Goal: Information Seeking & Learning: Find specific fact

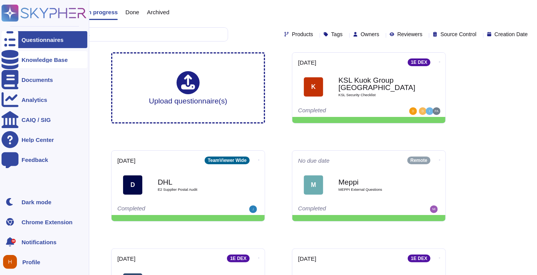
click at [8, 65] on div at bounding box center [10, 59] width 17 height 17
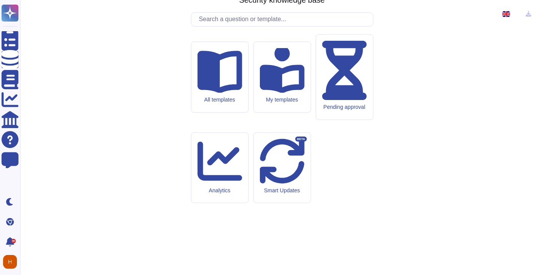
click at [221, 26] on input "text" at bounding box center [284, 19] width 178 height 13
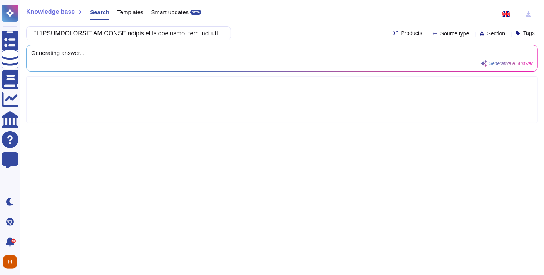
scroll to position [0, 4857]
click at [425, 34] on icon at bounding box center [425, 34] width 0 height 0
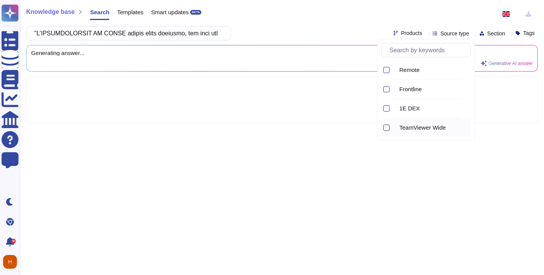
click at [387, 126] on div at bounding box center [386, 128] width 6 height 6
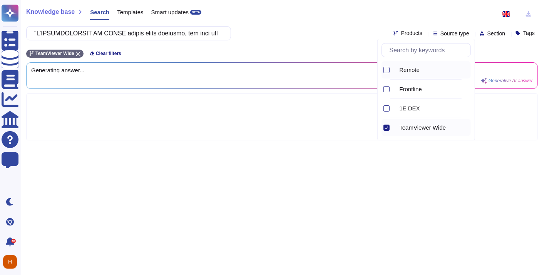
click at [390, 72] on div "Remote" at bounding box center [425, 69] width 89 height 17
click at [336, 41] on div "Knowledge base Search Templates Smart updates BETA Products Source type Section…" at bounding box center [282, 137] width 524 height 275
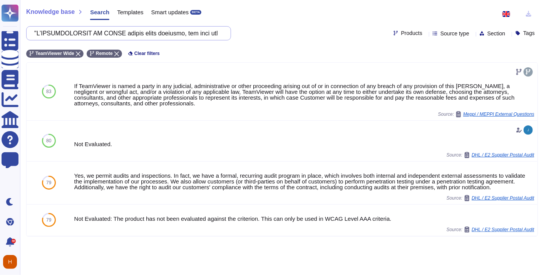
click at [199, 37] on input "text" at bounding box center [126, 33] width 192 height 13
paste input "Lor IPSUMDOLOR SITAMETC adi elitsed do eiusm te inc Utlaboreet dolo m aliq, en …"
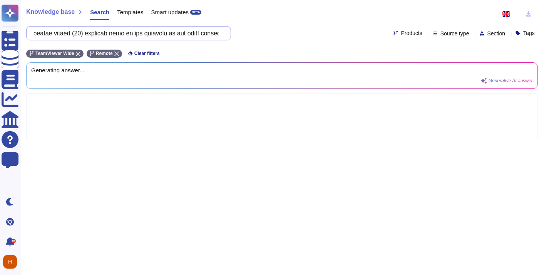
drag, startPoint x: 219, startPoint y: 33, endPoint x: 114, endPoint y: 25, distance: 104.6
click at [114, 27] on input "text" at bounding box center [126, 33] width 192 height 13
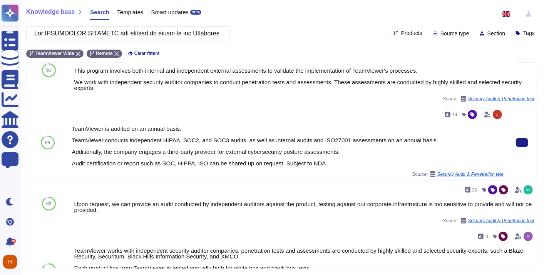
scroll to position [598, 0]
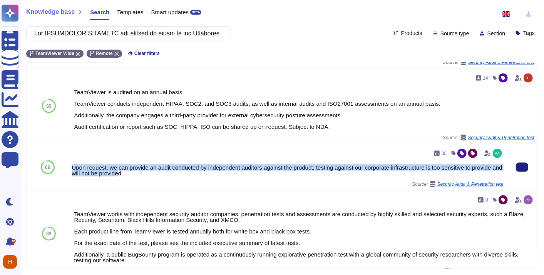
drag, startPoint x: 129, startPoint y: 172, endPoint x: 68, endPoint y: 164, distance: 61.3
click at [68, 164] on div "30 Upon request, we can provide an audit conducted by independent auditors agai…" at bounding box center [287, 167] width 438 height 46
click at [130, 165] on div "Upon request, we can provide an audit conducted by independent auditors against…" at bounding box center [288, 171] width 432 height 12
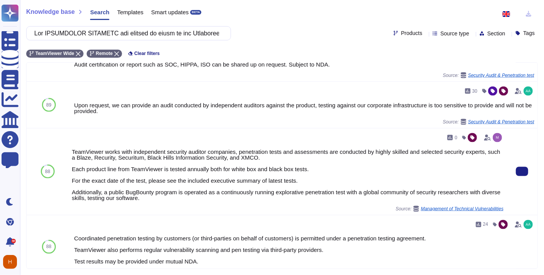
scroll to position [669, 0]
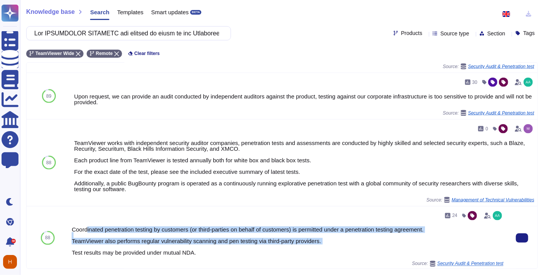
drag, startPoint x: 197, startPoint y: 245, endPoint x: 87, endPoint y: 229, distance: 111.3
click at [87, 229] on div "Coordinated penetration testing by customers (or third-parties on behalf of cus…" at bounding box center [288, 241] width 432 height 29
drag, startPoint x: 87, startPoint y: 229, endPoint x: 187, endPoint y: 240, distance: 100.3
click at [187, 240] on div "Coordinated penetration testing by customers (or third-parties on behalf of cus…" at bounding box center [288, 241] width 432 height 29
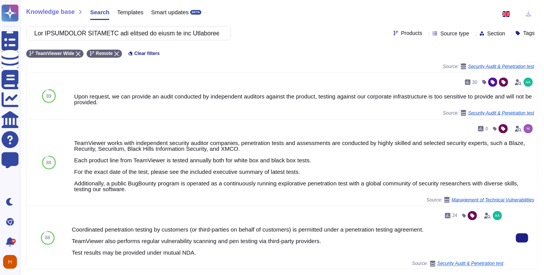
click at [200, 250] on div "Coordinated penetration testing by customers (or third-parties on behalf of cus…" at bounding box center [288, 241] width 432 height 29
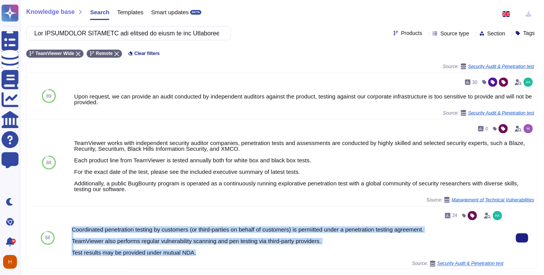
drag, startPoint x: 194, startPoint y: 250, endPoint x: 68, endPoint y: 223, distance: 128.3
click at [68, 223] on div "24 Coordinated penetration testing by customers (or third-parties on behalf of …" at bounding box center [287, 238] width 438 height 63
copy div "Coordinated penetration testing by customers (or third-parties on behalf of cus…"
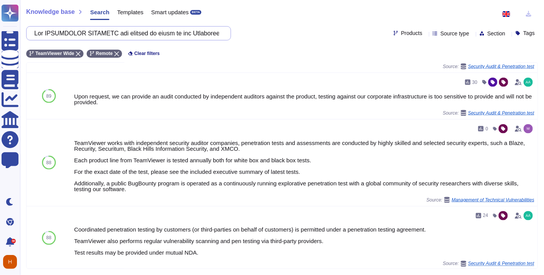
click at [152, 32] on input "text" at bounding box center [126, 33] width 192 height 13
paste input "contractor undertakes to provide and maintain a comprehensive list of all softw…"
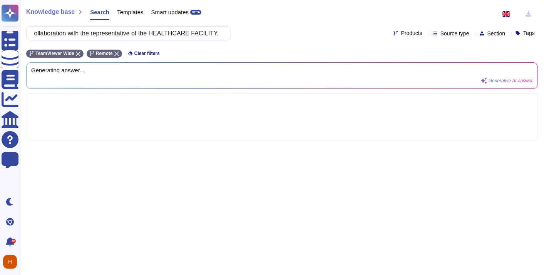
scroll to position [0, 0]
click at [308, 192] on div "Knowledge base Search Templates Smart updates BETA The contractor undertakes to…" at bounding box center [282, 137] width 524 height 275
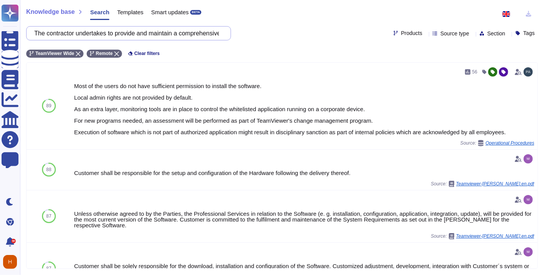
click at [100, 34] on input "The contractor undertakes to provide and maintain a comprehensive list of all s…" at bounding box center [126, 33] width 192 height 13
paste input "For SaaS (Software as a Service) software, software compliance is the sole resp…"
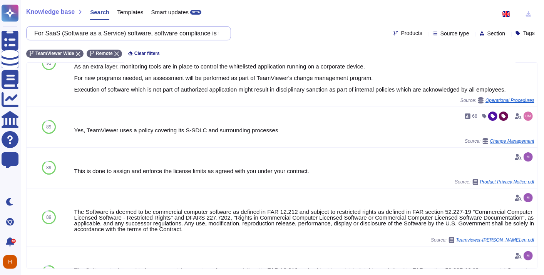
click at [108, 34] on input "For SaaS (Software as a Service) software, software compliance is the sole resp…" at bounding box center [126, 33] width 192 height 13
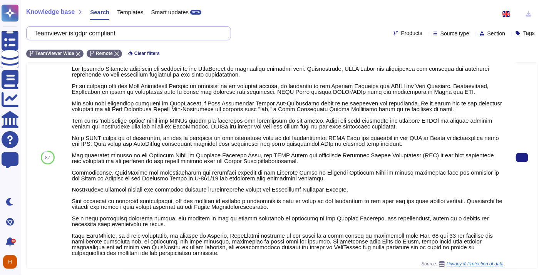
scroll to position [692, 0]
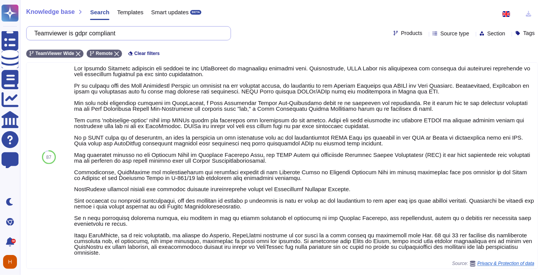
drag, startPoint x: 143, startPoint y: 34, endPoint x: 34, endPoint y: 32, distance: 109.3
click at [34, 32] on div "Teamviewer is gdpr compliant" at bounding box center [128, 33] width 205 height 14
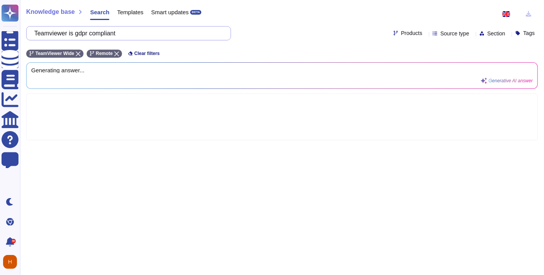
scroll to position [0, 0]
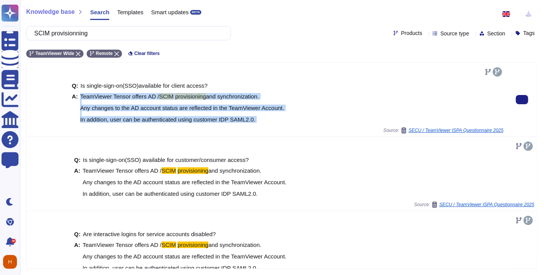
drag, startPoint x: 79, startPoint y: 95, endPoint x: 271, endPoint y: 126, distance: 194.9
click at [271, 126] on div "Q: Is single-sign-on(SSO)available for client access? A: TeamViewer Tensor offe…" at bounding box center [288, 100] width 432 height 68
copy span "TeamViewer Tensor offers AD / SCIM provisioning and synchronization. Any change…"
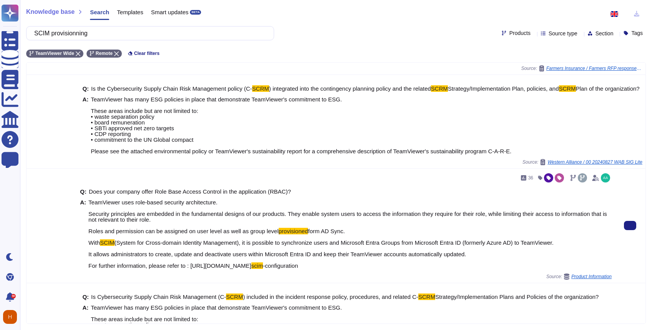
scroll to position [359, 0]
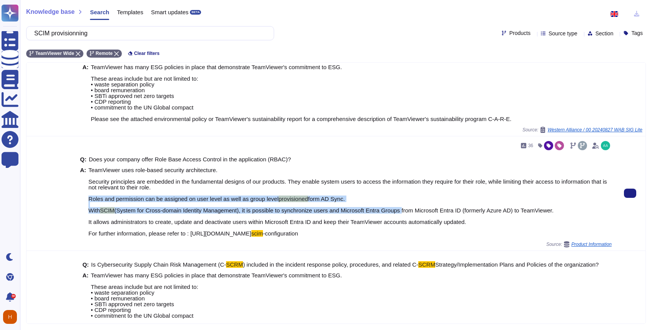
drag, startPoint x: 87, startPoint y: 203, endPoint x: 393, endPoint y: 211, distance: 306.7
click at [393, 211] on div "A: TeamViewer uses role-based security architecture. Security principles are em…" at bounding box center [346, 201] width 532 height 69
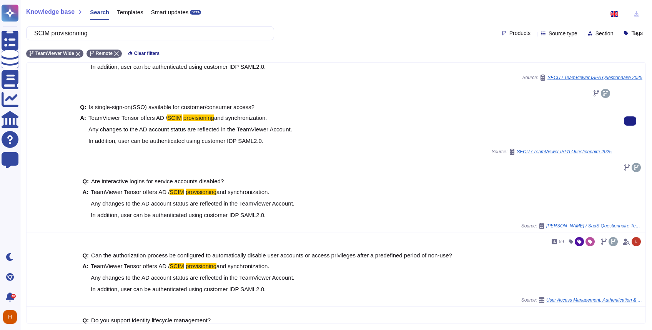
scroll to position [0, 0]
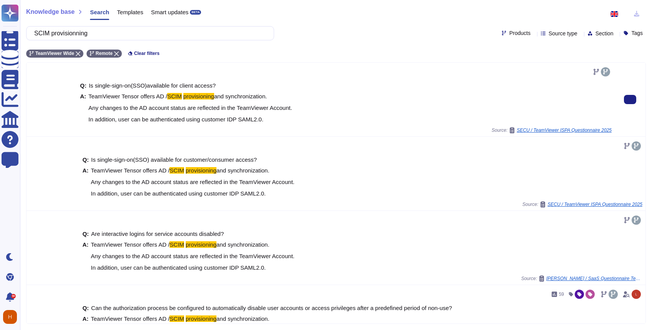
drag, startPoint x: 267, startPoint y: 119, endPoint x: 117, endPoint y: 106, distance: 150.2
click at [117, 106] on span "TeamViewer Tensor offers AD / SCIM provisioning and synchronization. Any change…" at bounding box center [190, 107] width 204 height 29
drag, startPoint x: 117, startPoint y: 106, endPoint x: 296, endPoint y: 99, distance: 179.0
click at [314, 105] on div "A: TeamViewer Tensor offers AD / SCIM provisioning and synchronization. Any cha…" at bounding box center [346, 107] width 532 height 29
click at [273, 96] on span "TeamViewer Tensor offers AD / SCIM provisioning and synchronization. Any change…" at bounding box center [190, 107] width 204 height 29
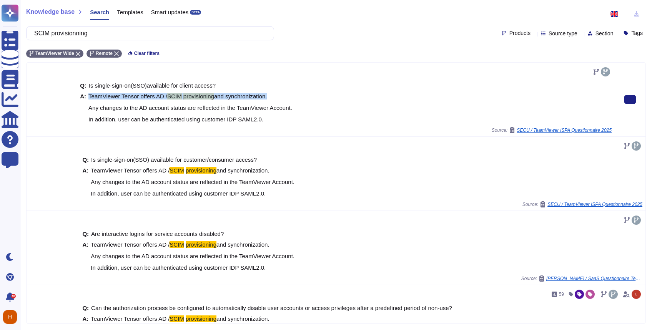
drag, startPoint x: 272, startPoint y: 95, endPoint x: 86, endPoint y: 96, distance: 186.6
click at [86, 96] on div "A: TeamViewer Tensor offers AD / SCIM provisioning and synchronization. Any cha…" at bounding box center [346, 107] width 532 height 29
copy div "TeamViewer Tensor offers AD / SCIM provisioning and synchronization."
click at [313, 107] on div "A: TeamViewer Tensor offers AD / SCIM provisioning and synchronization. Any cha…" at bounding box center [346, 107] width 532 height 29
drag, startPoint x: 308, startPoint y: 107, endPoint x: 87, endPoint y: 97, distance: 221.0
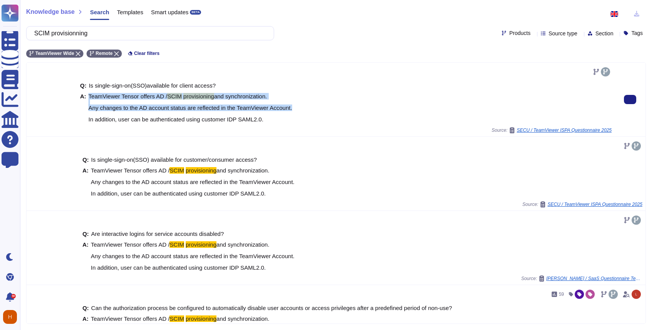
click at [87, 97] on div "A: TeamViewer Tensor offers AD / SCIM provisioning and synchronization. Any cha…" at bounding box center [346, 107] width 532 height 29
copy span "TeamViewer Tensor offers AD / SCIM provisioning and synchronization. Any change…"
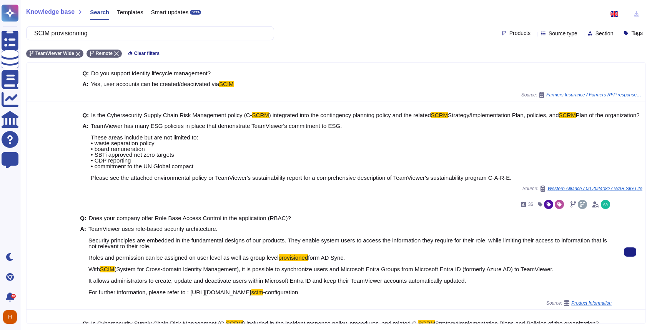
scroll to position [359, 0]
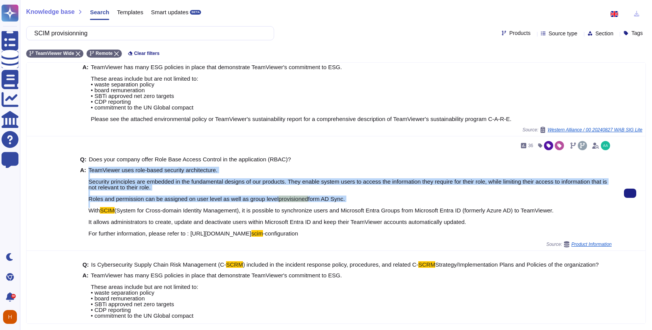
drag, startPoint x: 85, startPoint y: 205, endPoint x: 255, endPoint y: 209, distance: 169.3
click at [255, 209] on div "A: TeamViewer uses role-based security architecture. Security principles are em…" at bounding box center [346, 201] width 532 height 69
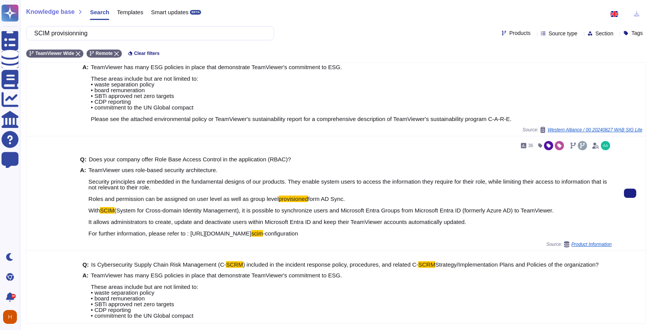
drag, startPoint x: 255, startPoint y: 209, endPoint x: 228, endPoint y: 224, distance: 30.8
click at [228, 224] on span "(System for Cross-domain Identity Management), it is possible to synchronize us…" at bounding box center [320, 222] width 465 height 30
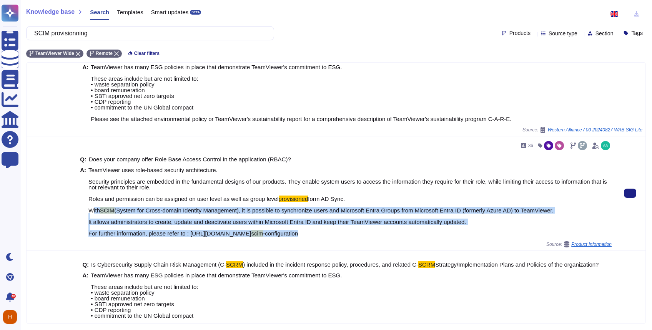
drag, startPoint x: 91, startPoint y: 217, endPoint x: 485, endPoint y: 239, distance: 394.1
click at [485, 237] on span "TeamViewer uses role-based security architecture. Security principles are embed…" at bounding box center [350, 201] width 524 height 69
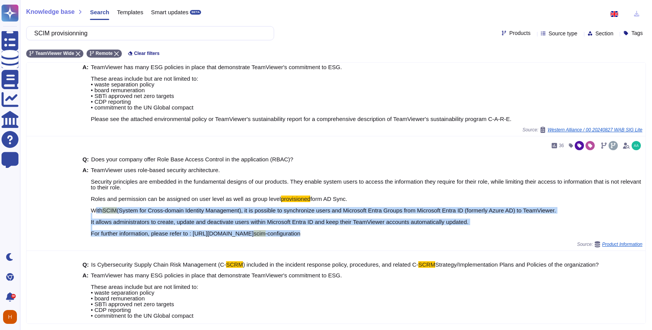
copy span "With SCIM (System for Cross-domain Identity Management), it is possible to sync…"
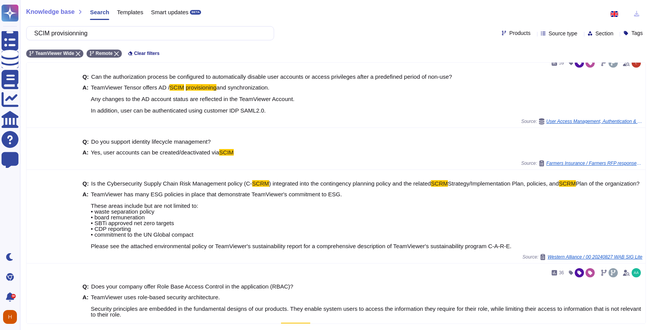
scroll to position [231, 0]
drag, startPoint x: 149, startPoint y: 30, endPoint x: 36, endPoint y: 30, distance: 113.1
click at [36, 30] on div "SCIM provisionning" at bounding box center [150, 33] width 248 height 14
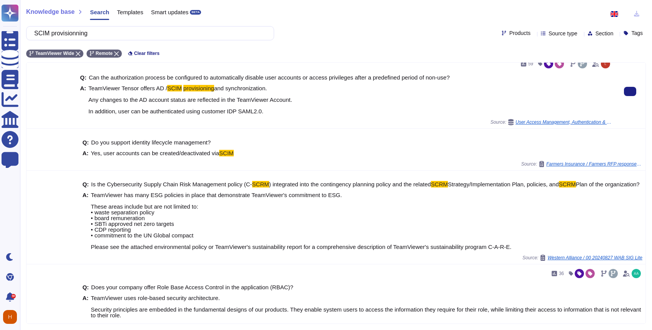
drag, startPoint x: 265, startPoint y: 113, endPoint x: 87, endPoint y: 89, distance: 180.1
click at [88, 89] on span "TeamViewer Tensor offers AD / SCIM provisioning and synchronization. Any change…" at bounding box center [190, 99] width 204 height 29
drag, startPoint x: 87, startPoint y: 89, endPoint x: 206, endPoint y: 26, distance: 135.1
click at [206, 26] on div "Knowledge base Search Templates Smart updates BETA SCIM provisionning Products …" at bounding box center [336, 165] width 632 height 330
click at [173, 37] on input "SCIM provisionning" at bounding box center [148, 33] width 236 height 13
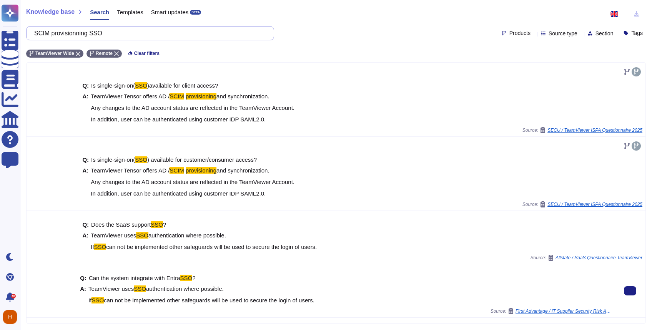
scroll to position [0, 0]
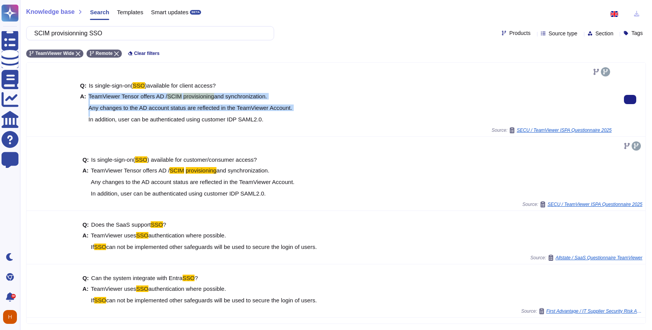
drag, startPoint x: 86, startPoint y: 93, endPoint x: 289, endPoint y: 111, distance: 203.2
click at [289, 111] on div "A: TeamViewer Tensor offers AD / SCIM provisioning and synchronization. Any cha…" at bounding box center [346, 107] width 532 height 29
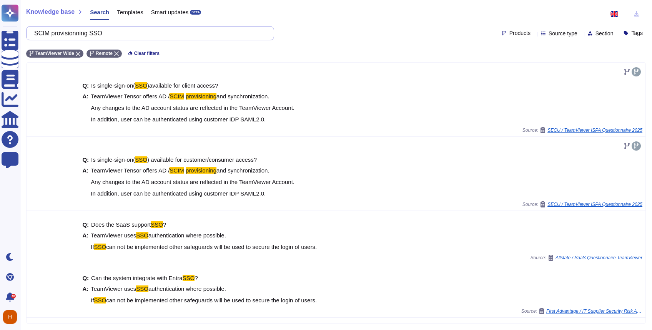
drag, startPoint x: 137, startPoint y: 34, endPoint x: -2, endPoint y: 25, distance: 139.2
click at [0, 25] on html "Questionnaires Knowledge Base Documents Analytics CAIQ / SIG Help Center Feedba…" at bounding box center [326, 165] width 652 height 330
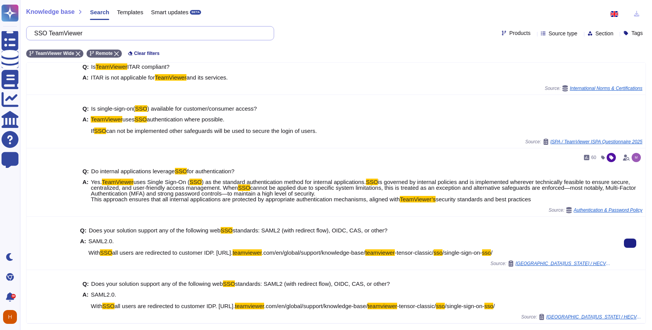
scroll to position [270, 0]
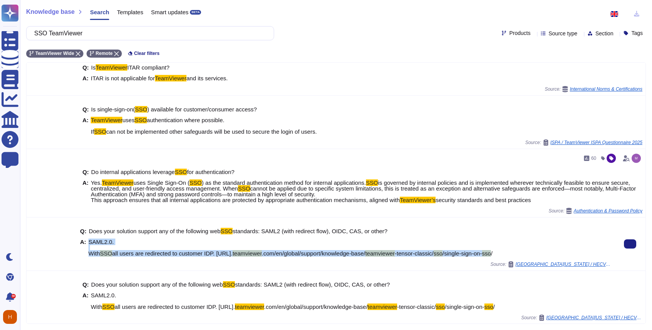
copy span "SAML2.0. With SSO all users are redirected to customer IDP. [URL]. teamviewer .…"
drag, startPoint x: 87, startPoint y: 241, endPoint x: 512, endPoint y: 255, distance: 425.3
click at [493, 255] on span "SAML2.0. With SSO all users are redirected to customer IDP. [URL]. teamviewer .…" at bounding box center [290, 247] width 404 height 17
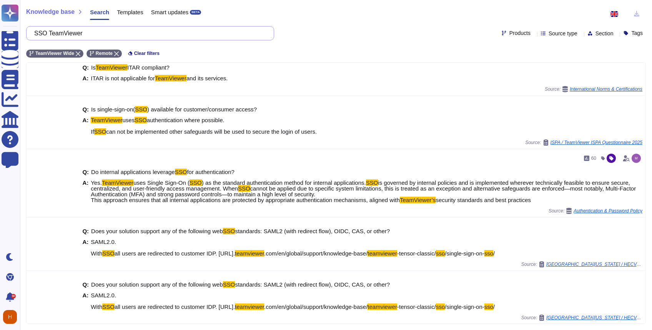
drag, startPoint x: 98, startPoint y: 33, endPoint x: 27, endPoint y: 29, distance: 72.1
click at [26, 30] on div "SSO TeamViewer" at bounding box center [150, 33] width 248 height 14
paste input ""Pour les applications web exposées sur internet et qui intègreraient une authe…"
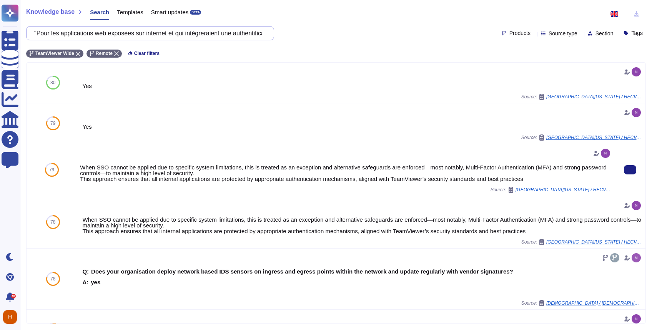
scroll to position [0, 0]
click at [187, 35] on input ""Pour les applications web exposées sur internet et qui intègreraient une authe…" at bounding box center [148, 33] width 236 height 13
paste input "Les traces doivent pouvoir être épurées au-delà du temps légal de rétention not…"
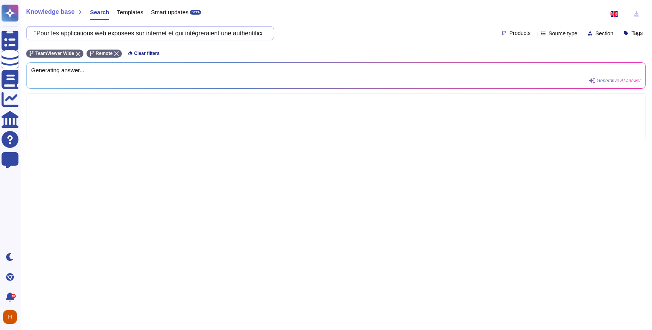
scroll to position [0, 95]
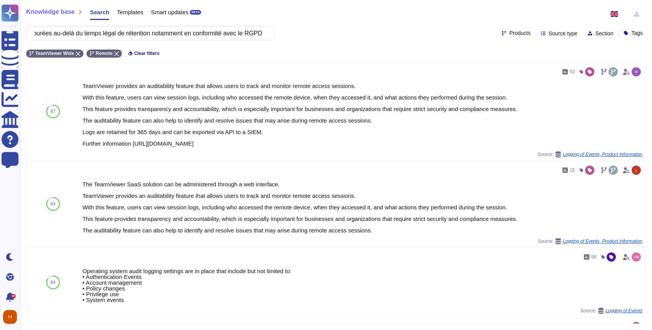
type input "Les traces doivent pouvoir être épurées au-delà du temps légal de rétention not…"
